Goal: Navigation & Orientation: Find specific page/section

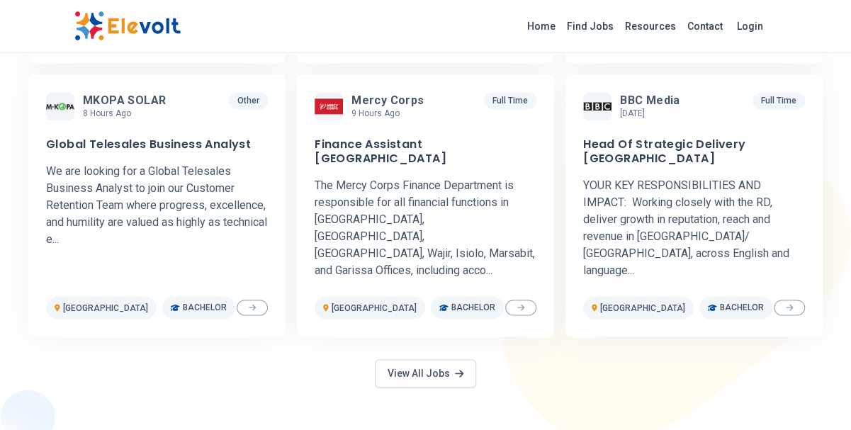
scroll to position [740, 0]
click at [416, 359] on link "View All Jobs" at bounding box center [425, 373] width 101 height 28
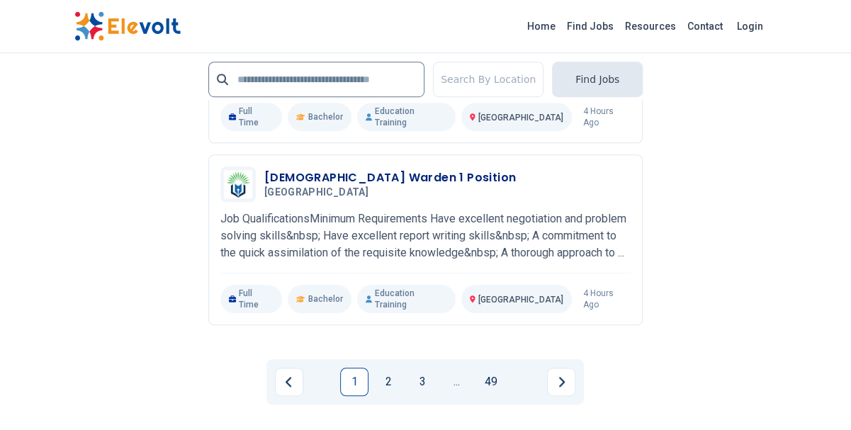
scroll to position [3124, 0]
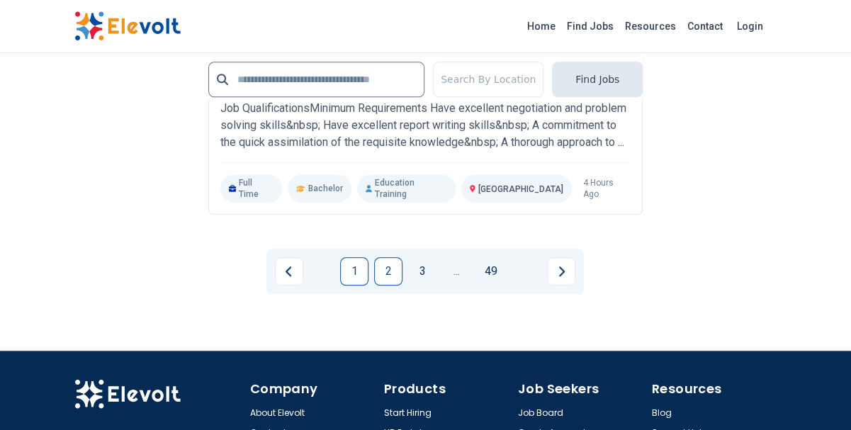
click at [390, 257] on link "2" at bounding box center [388, 271] width 28 height 28
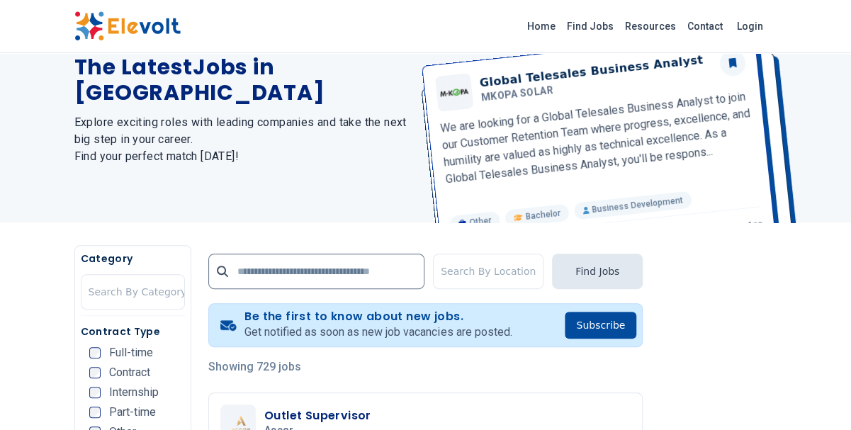
scroll to position [247, 0]
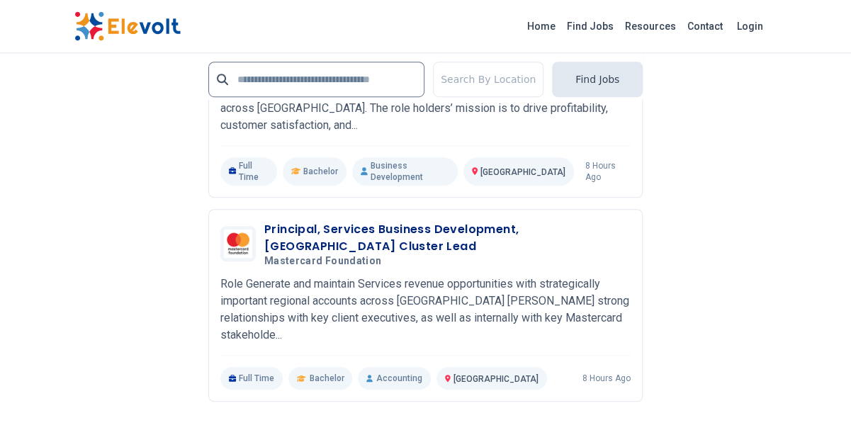
scroll to position [3042, 0]
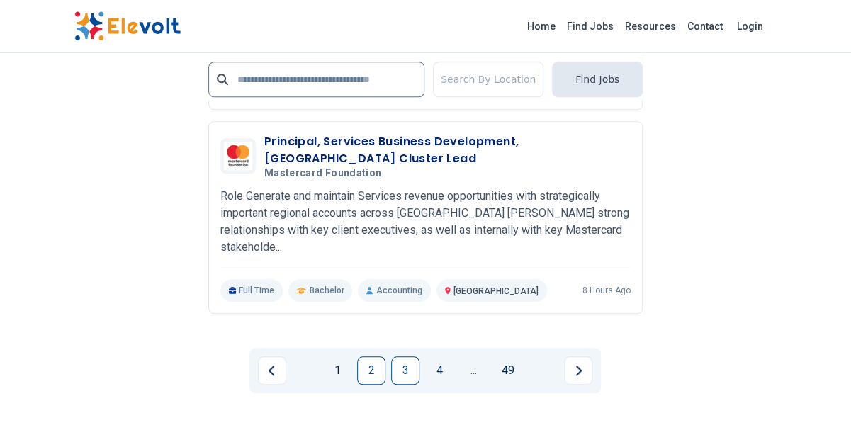
click at [400, 356] on link "3" at bounding box center [405, 370] width 28 height 28
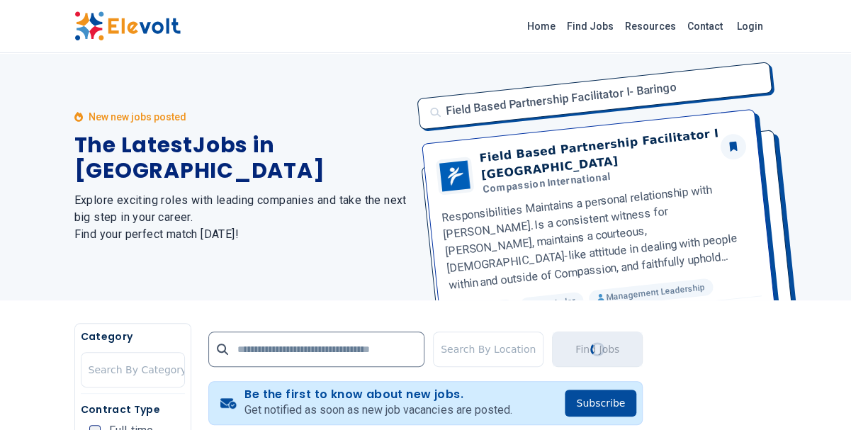
scroll to position [0, 0]
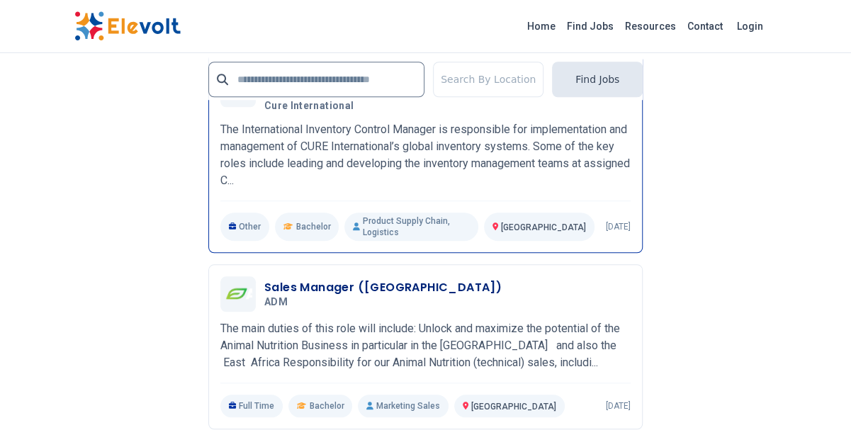
scroll to position [3206, 0]
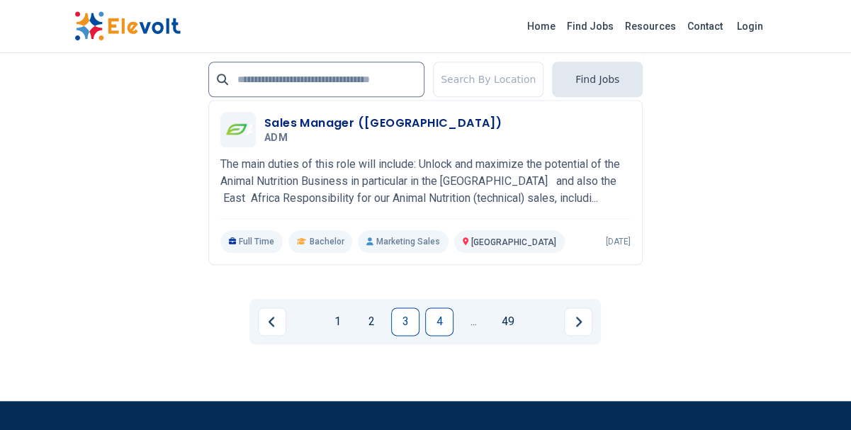
click at [436, 308] on link "4" at bounding box center [439, 322] width 28 height 28
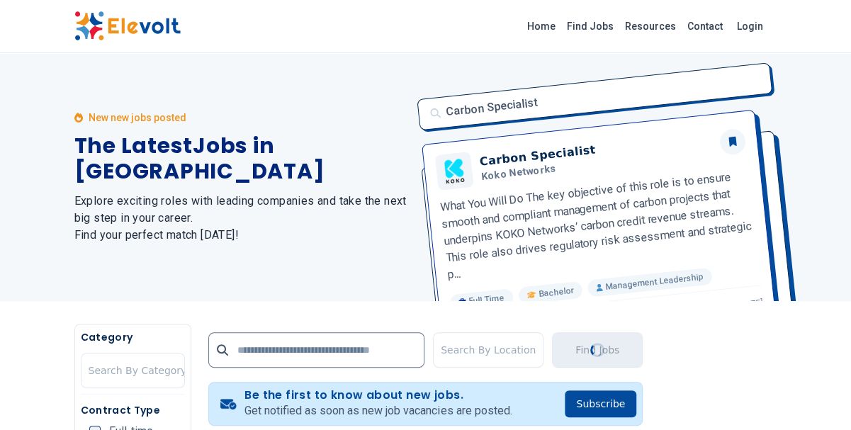
scroll to position [0, 0]
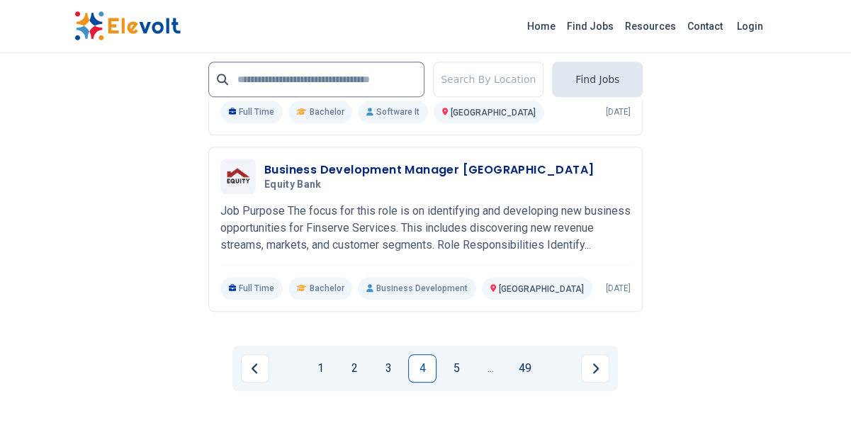
scroll to position [2981, 0]
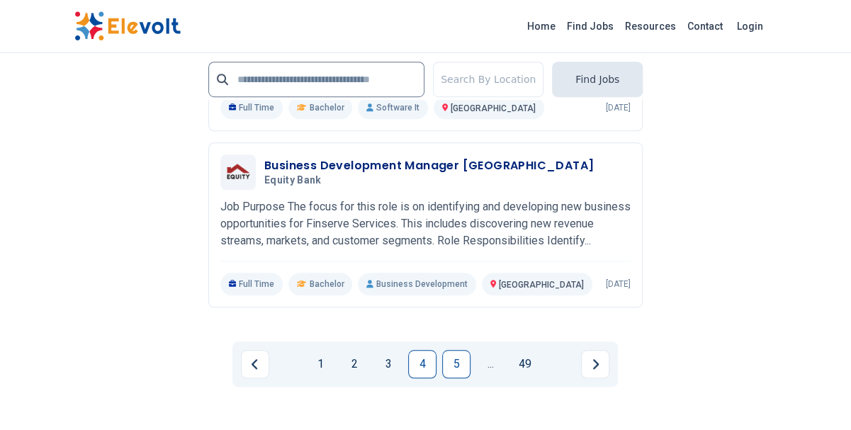
click at [456, 378] on link "5" at bounding box center [456, 364] width 28 height 28
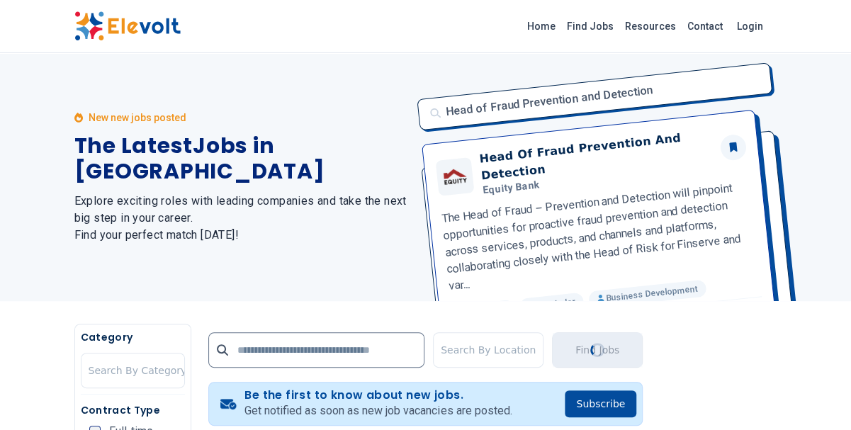
scroll to position [0, 0]
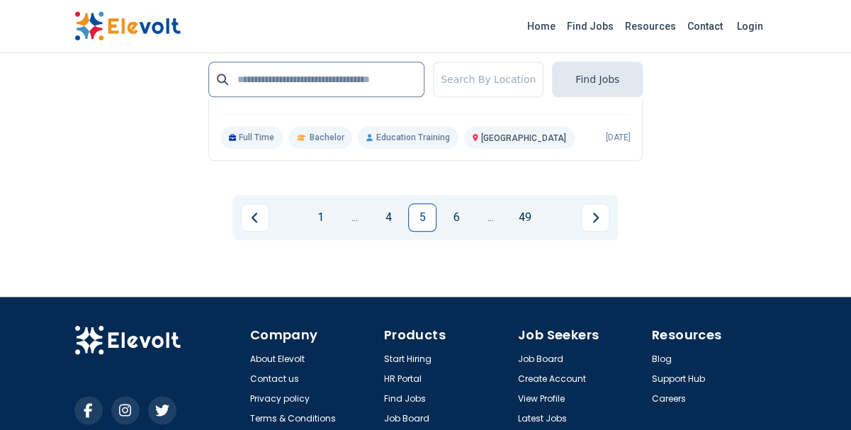
scroll to position [3164, 0]
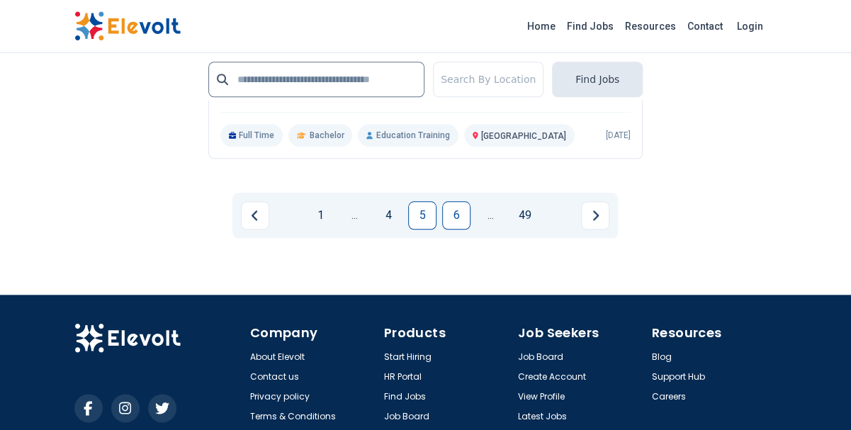
click at [456, 230] on link "6" at bounding box center [456, 215] width 28 height 28
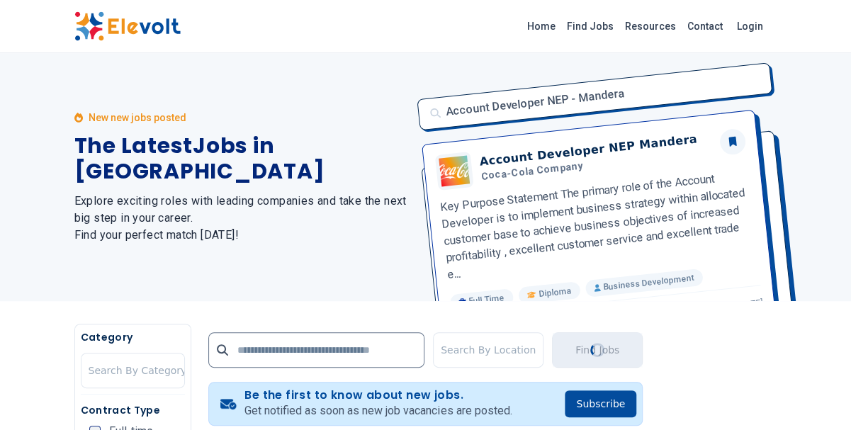
scroll to position [0, 0]
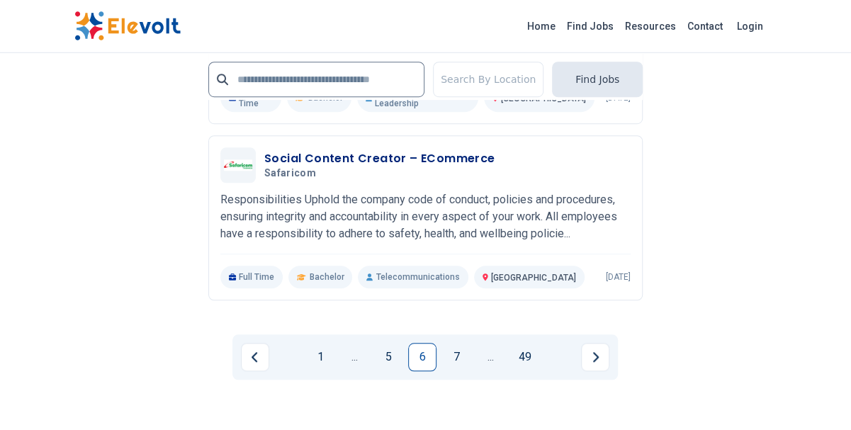
scroll to position [2959, 0]
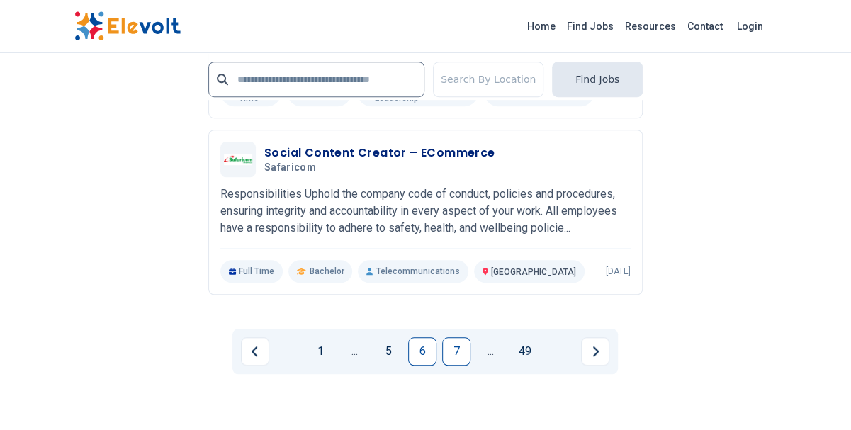
click at [470, 366] on link "7" at bounding box center [456, 351] width 28 height 28
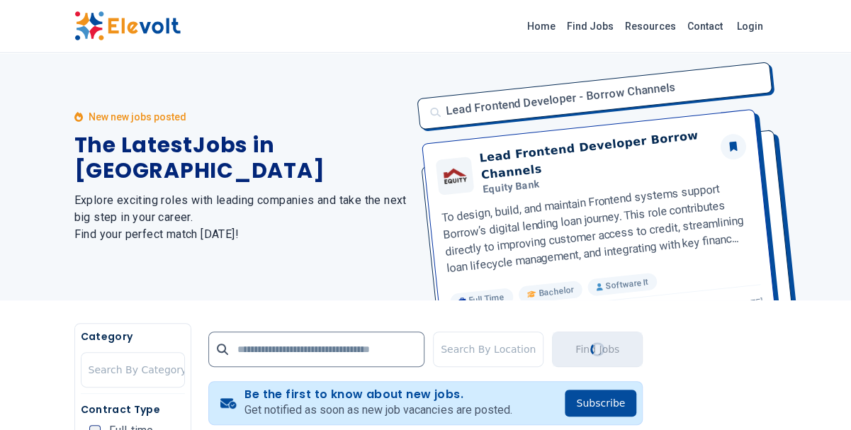
scroll to position [0, 0]
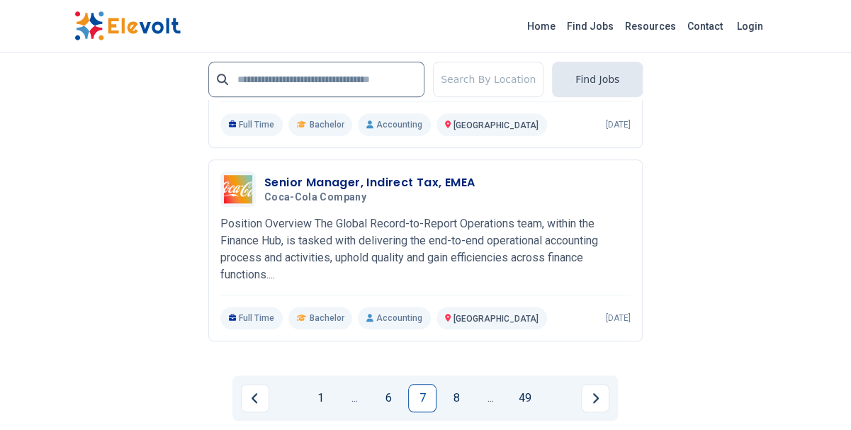
scroll to position [3124, 0]
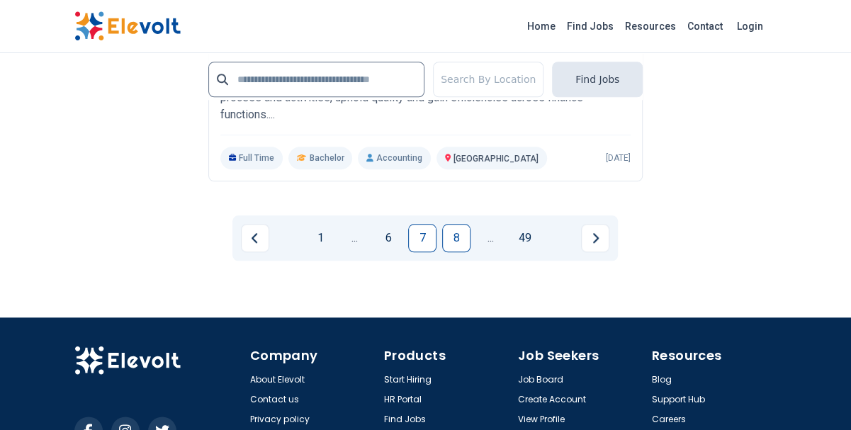
click at [456, 224] on link "8" at bounding box center [456, 238] width 28 height 28
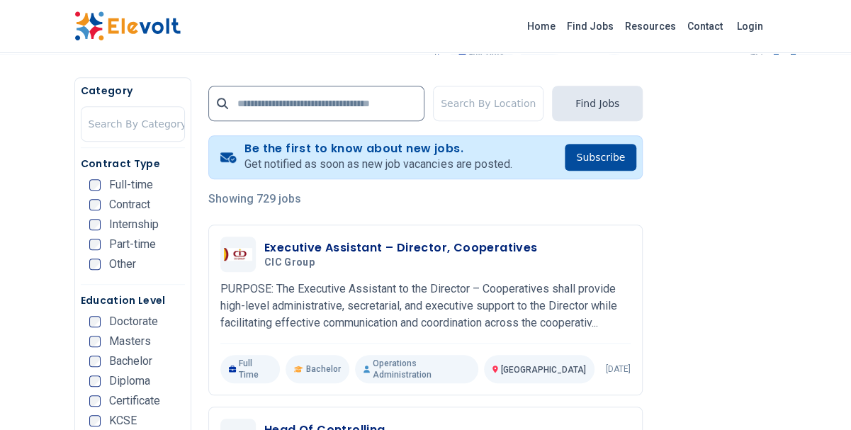
scroll to position [401, 0]
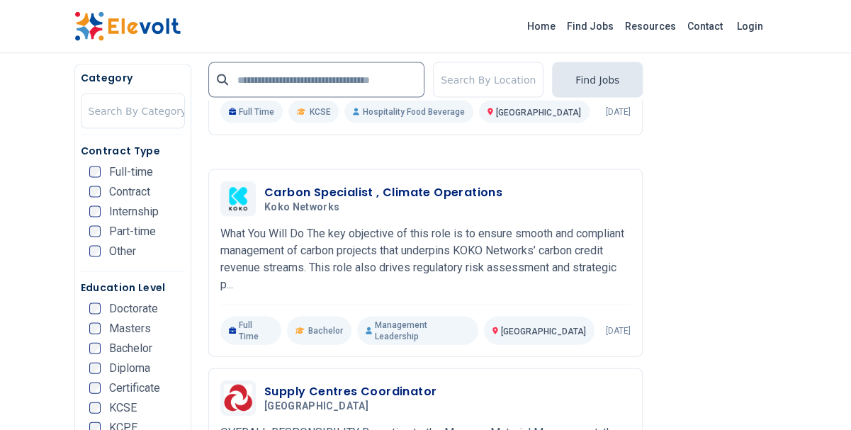
scroll to position [1397, 0]
